Goal: Task Accomplishment & Management: Use online tool/utility

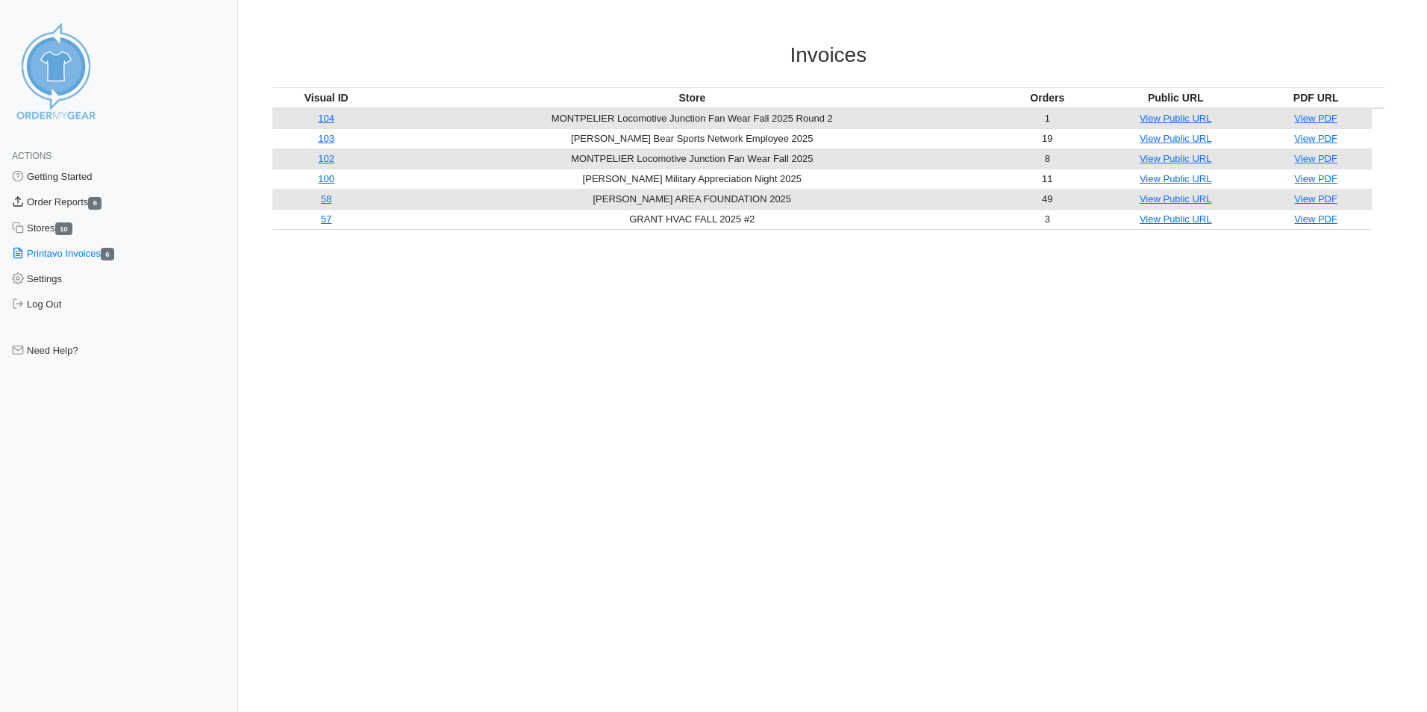
click at [75, 205] on link "Order Reports 6" at bounding box center [119, 202] width 238 height 25
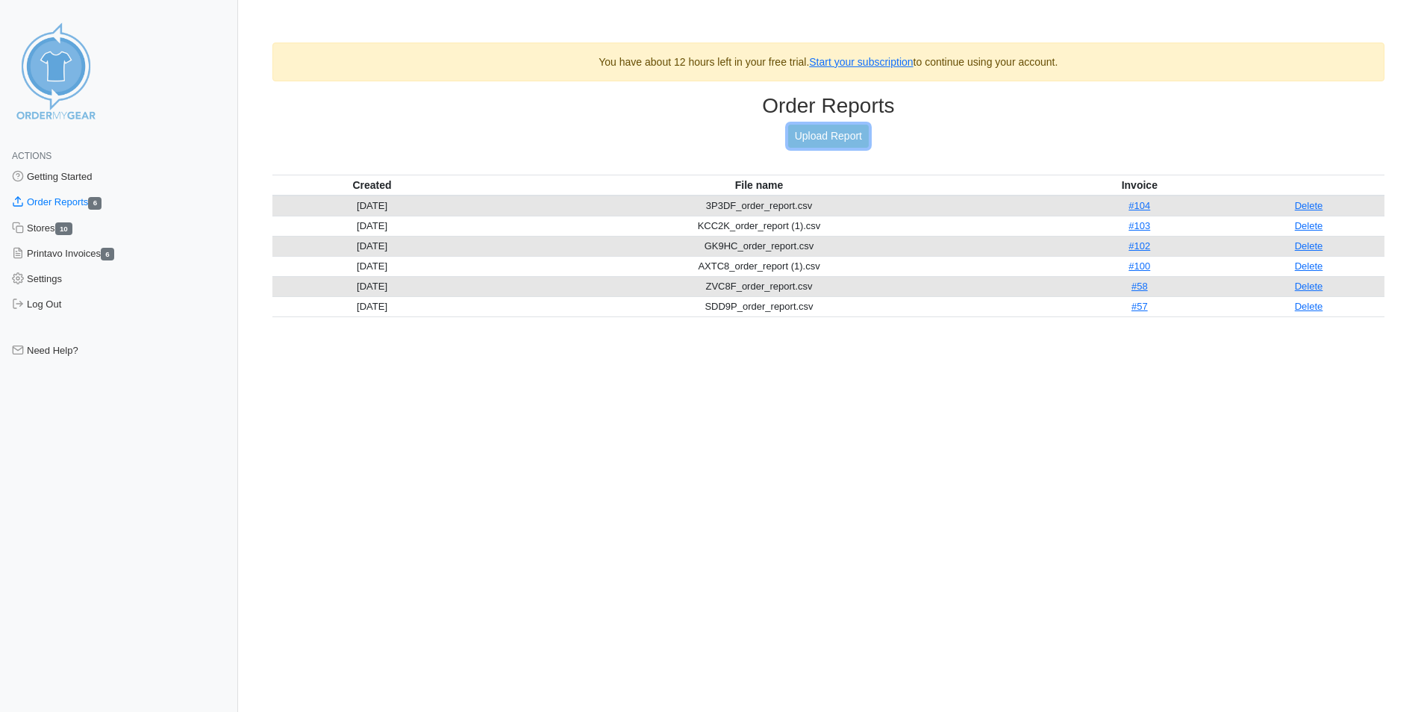
click at [827, 135] on link "Upload Report" at bounding box center [828, 136] width 81 height 23
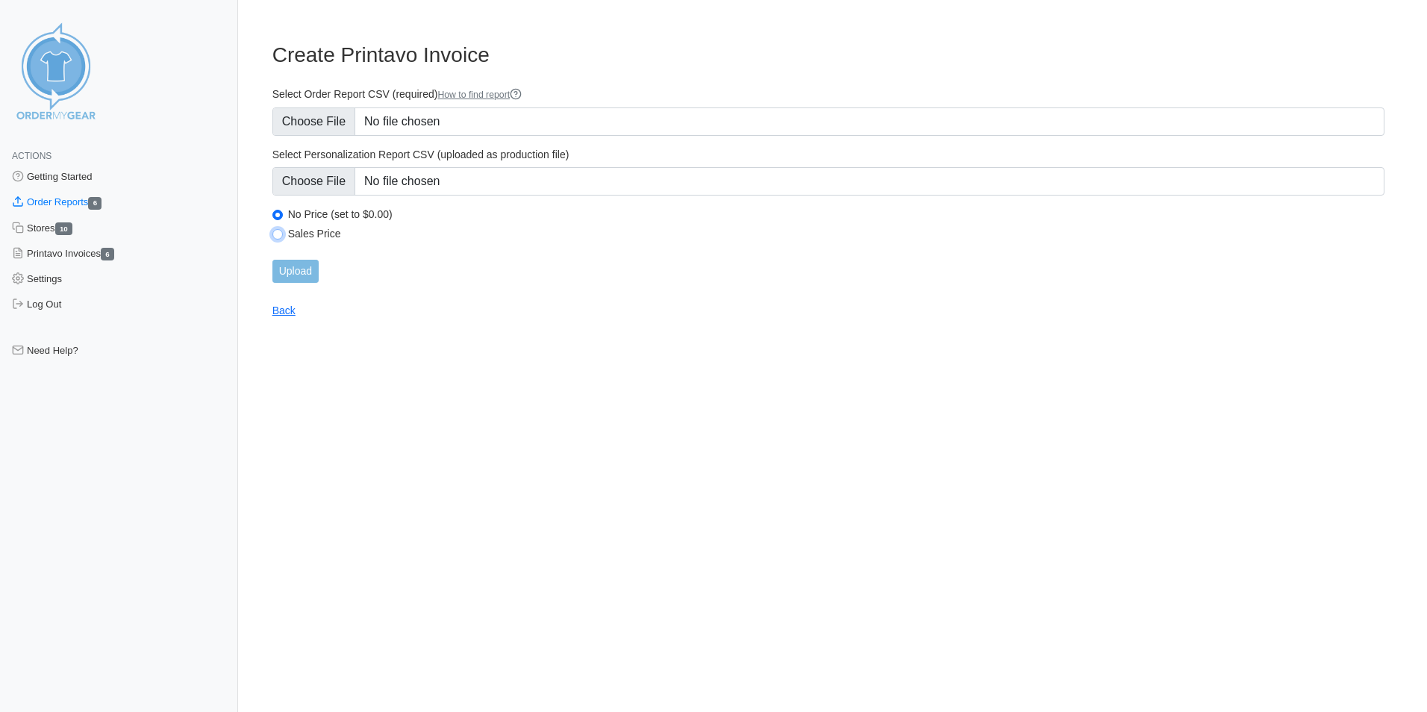
click at [277, 236] on input "Sales Price" at bounding box center [277, 234] width 10 height 10
radio input "true"
click at [300, 269] on input "Upload" at bounding box center [295, 271] width 46 height 23
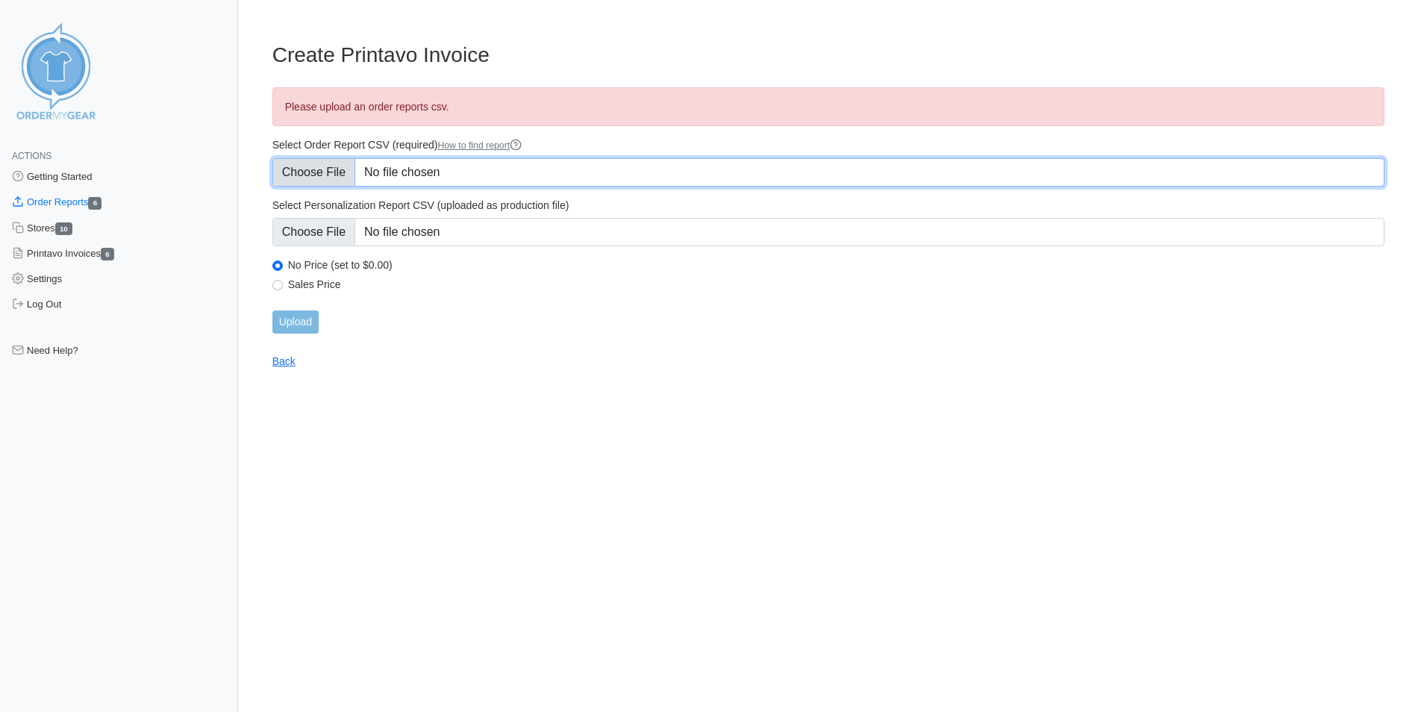
click at [428, 174] on input "Select Order Report CSV (required) How to find report" at bounding box center [828, 172] width 1112 height 28
type input "C:\fakepath\6ABWP_order_report.csv"
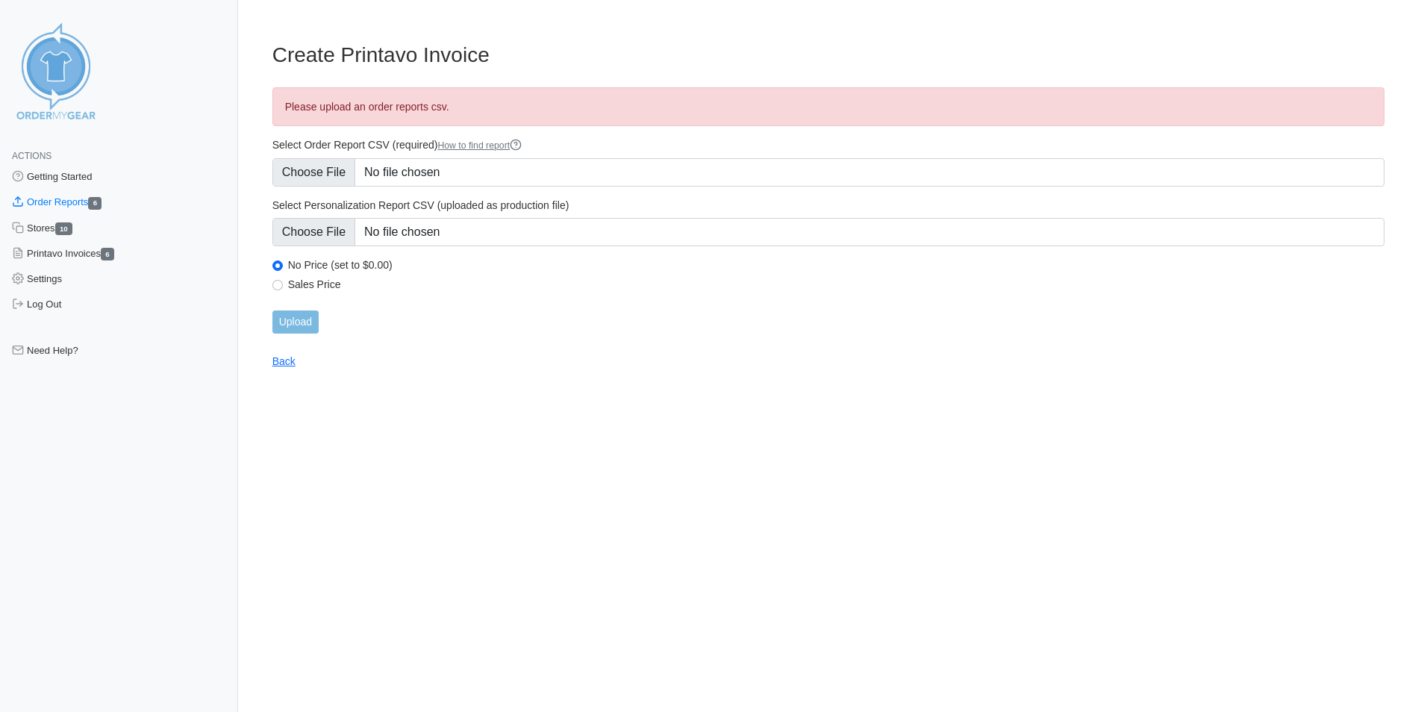
click at [332, 284] on label "Sales Price" at bounding box center [836, 284] width 1097 height 13
click at [283, 284] on input "Sales Price" at bounding box center [277, 285] width 10 height 10
radio input "true"
click at [300, 319] on input "Upload" at bounding box center [295, 322] width 46 height 23
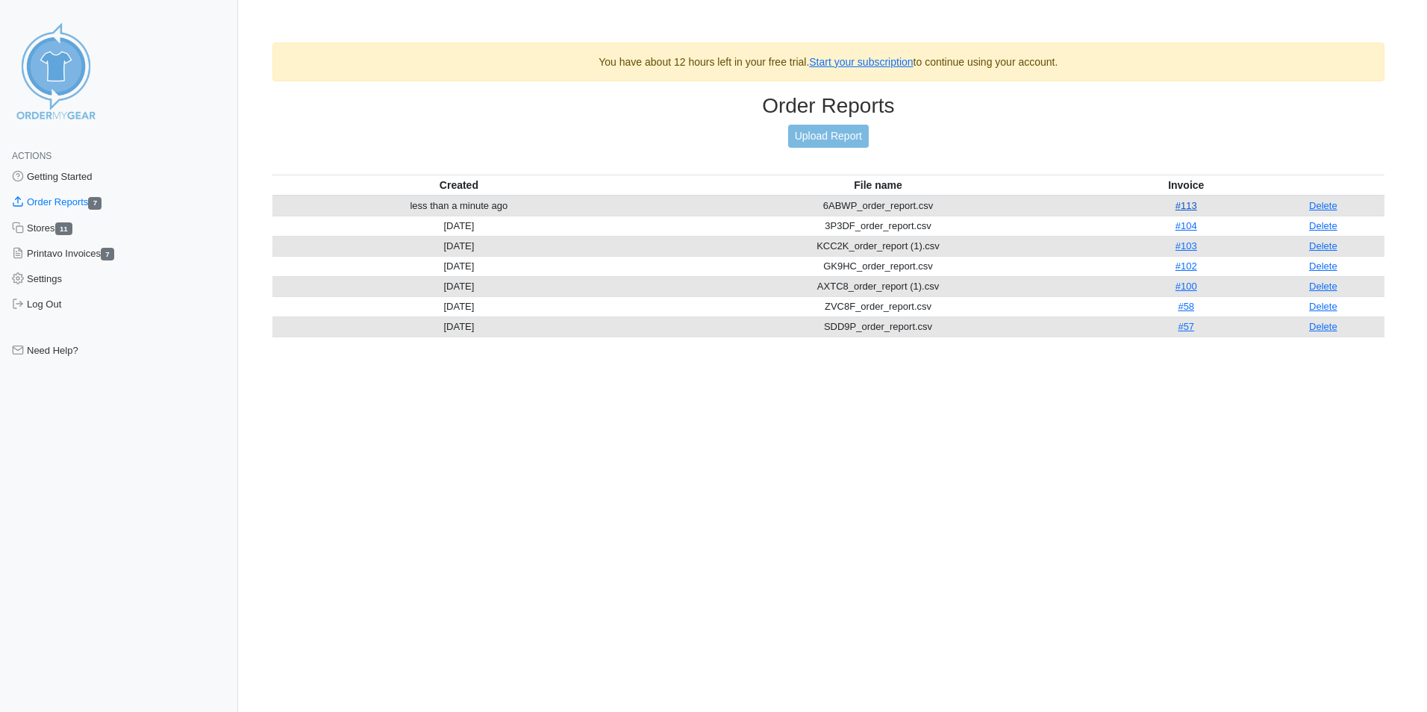
click at [1186, 207] on link "#113" at bounding box center [1187, 205] width 22 height 11
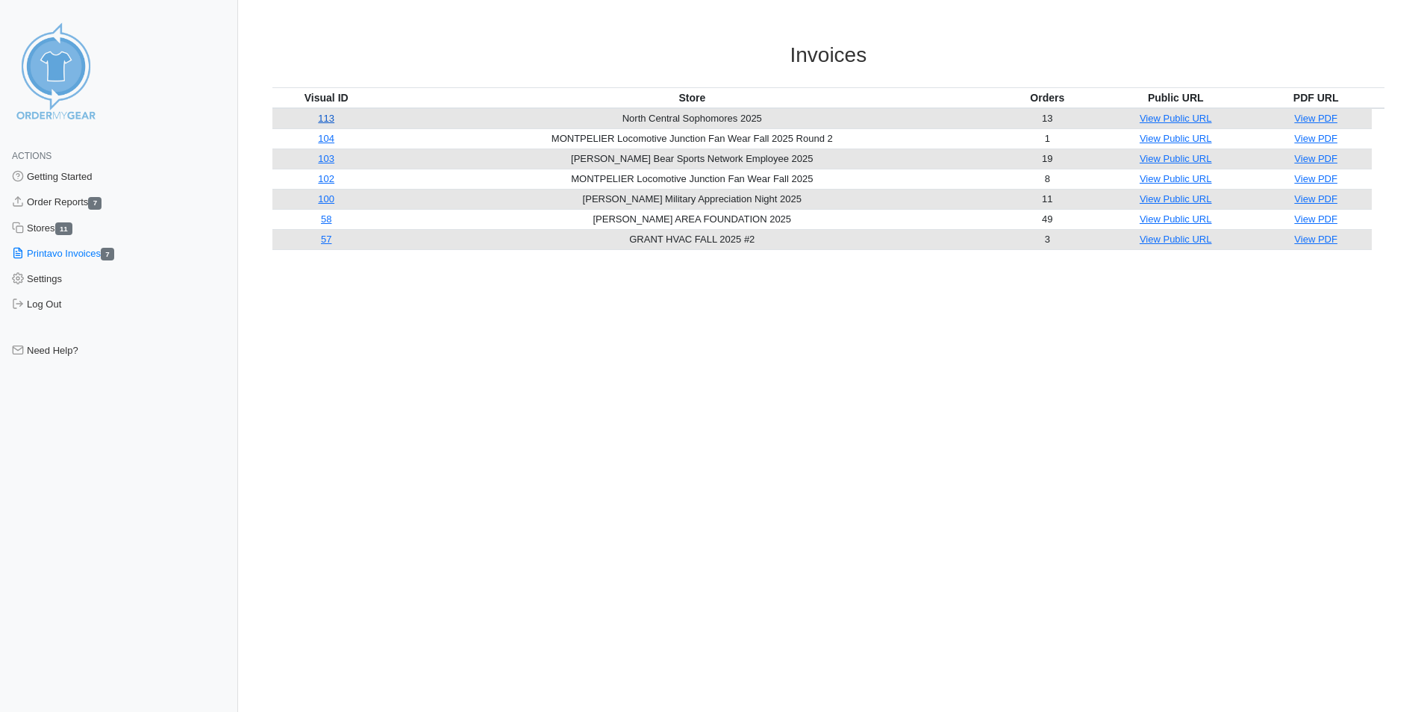
click at [330, 119] on link "113" at bounding box center [326, 118] width 16 height 11
